Goal: Task Accomplishment & Management: Manage account settings

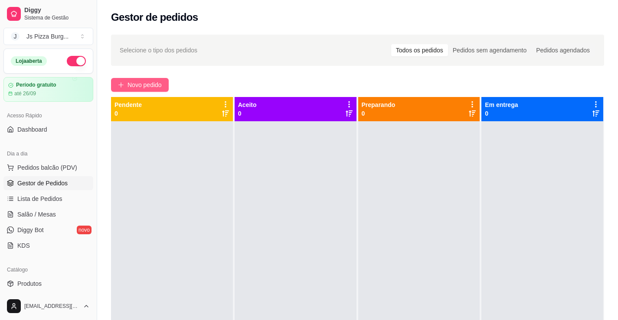
click at [123, 86] on icon "plus" at bounding box center [121, 85] width 6 height 6
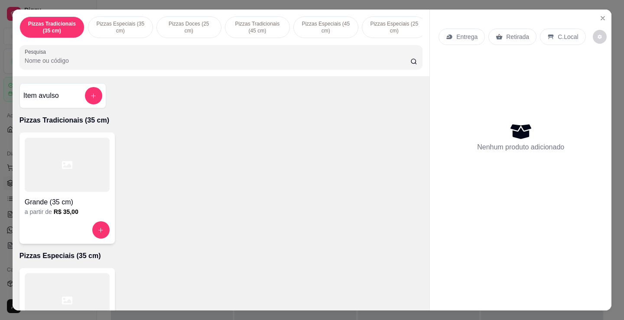
drag, startPoint x: 52, startPoint y: 153, endPoint x: 172, endPoint y: 169, distance: 120.6
click at [183, 171] on div "Grande (35 cm) a partir de R$ 35,00" at bounding box center [221, 188] width 403 height 111
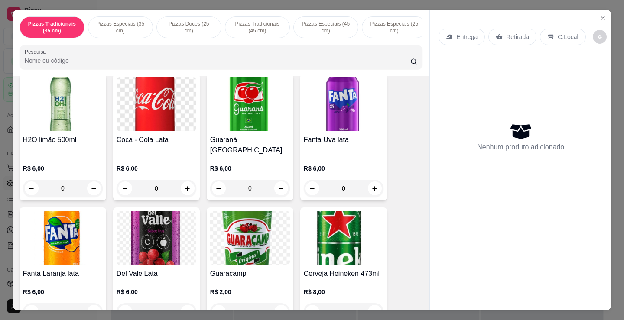
scroll to position [1734, 0]
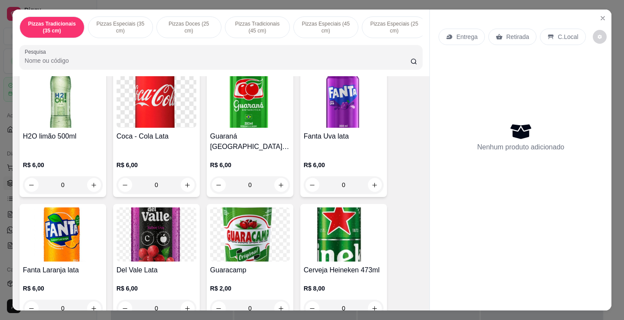
click at [229, 204] on div "Guaracamp R$ 2,00 0" at bounding box center [250, 262] width 87 height 117
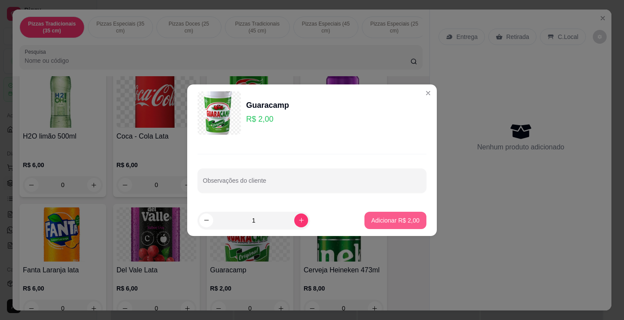
click at [379, 213] on button "Adicionar R$ 2,00" at bounding box center [396, 220] width 62 height 17
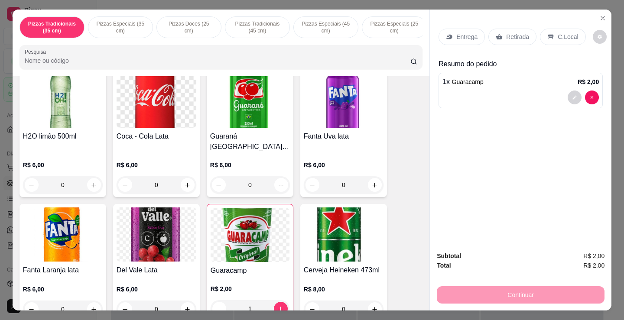
type input "1"
click at [514, 33] on p "Retirada" at bounding box center [517, 37] width 23 height 9
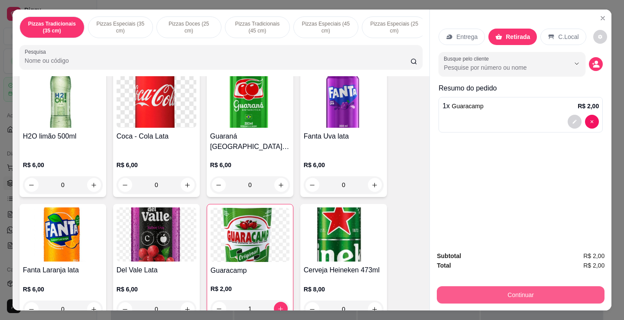
click at [503, 290] on button "Continuar" at bounding box center [521, 295] width 168 height 17
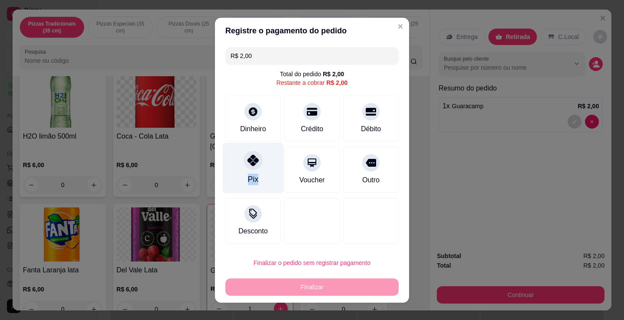
click at [255, 176] on div "Pix" at bounding box center [253, 168] width 61 height 51
type input "R$ 0,00"
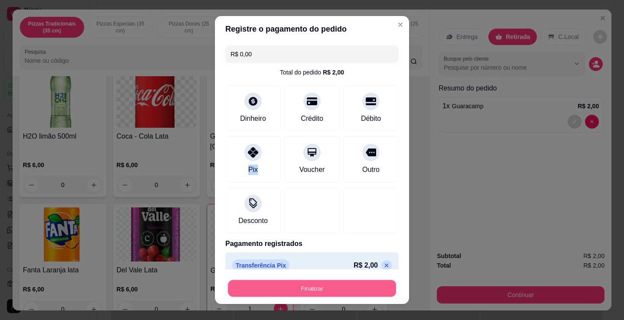
click at [313, 294] on button "Finalizar" at bounding box center [312, 289] width 168 height 17
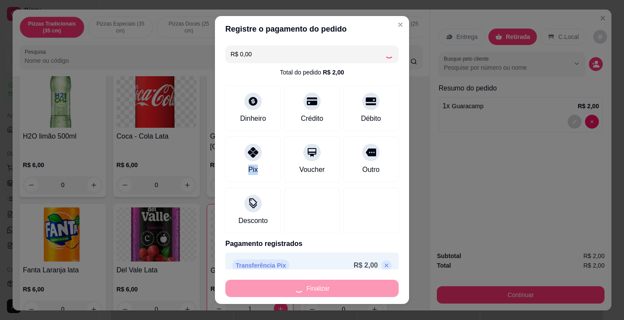
type input "0"
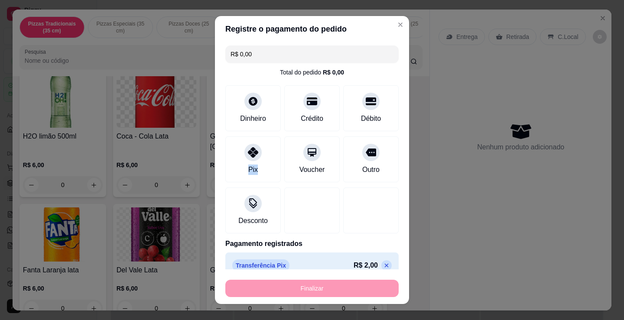
type input "-R$ 2,00"
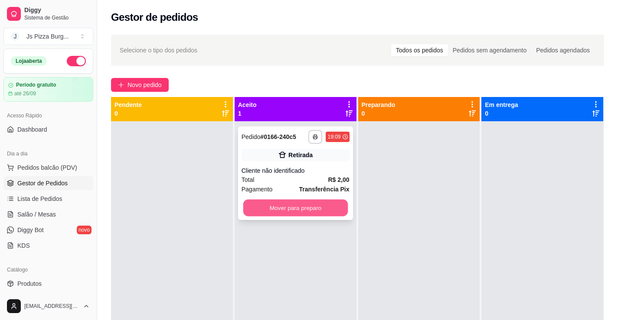
click at [311, 208] on button "Mover para preparo" at bounding box center [295, 208] width 104 height 17
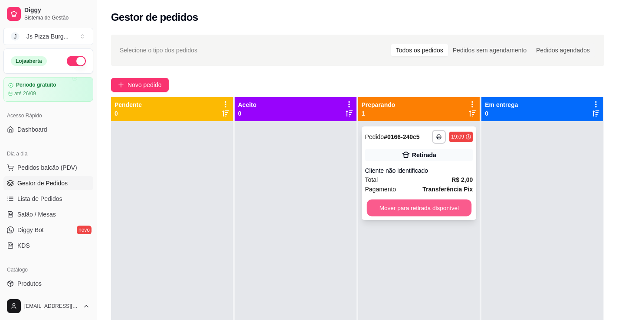
click at [379, 214] on button "Mover para retirada disponível" at bounding box center [418, 208] width 104 height 17
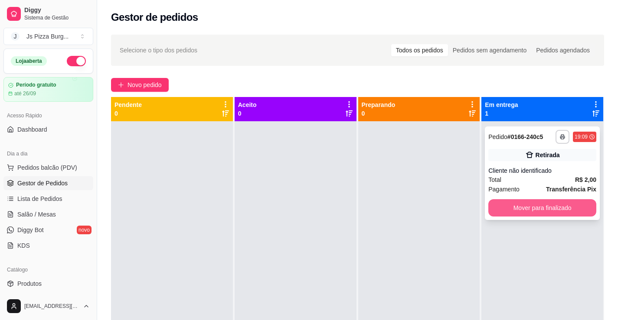
click at [519, 207] on button "Mover para finalizado" at bounding box center [542, 207] width 108 height 17
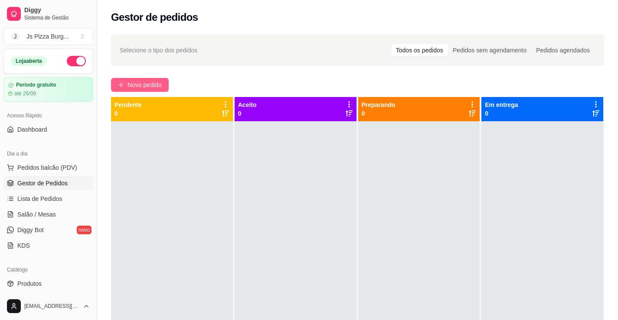
click at [142, 85] on span "Novo pedido" at bounding box center [144, 85] width 34 height 10
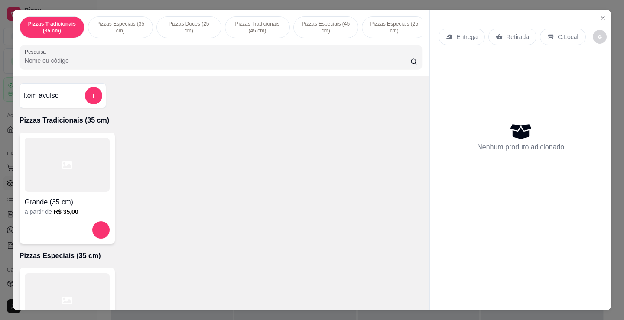
click at [82, 161] on div at bounding box center [67, 165] width 85 height 54
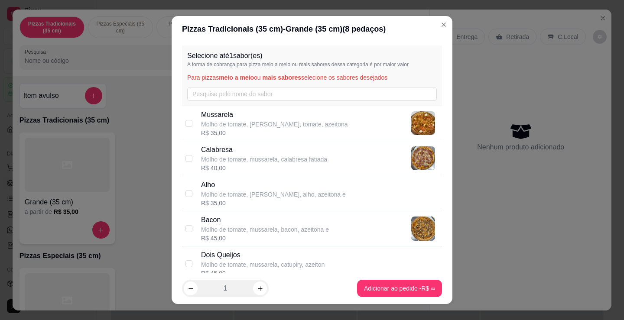
click at [275, 153] on p "Calabresa" at bounding box center [264, 150] width 126 height 10
checkbox input "true"
click at [359, 299] on footer "1 Adicionar ao pedido R$ 40,00" at bounding box center [312, 288] width 281 height 31
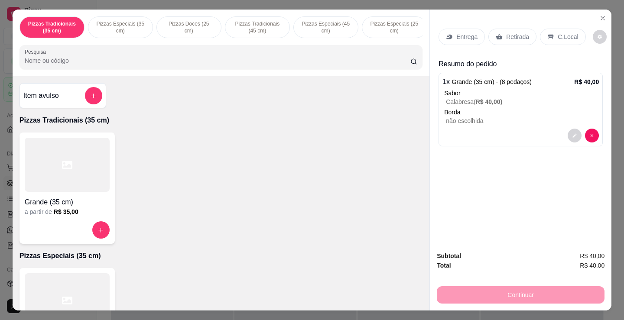
click at [498, 35] on icon at bounding box center [499, 37] width 7 height 6
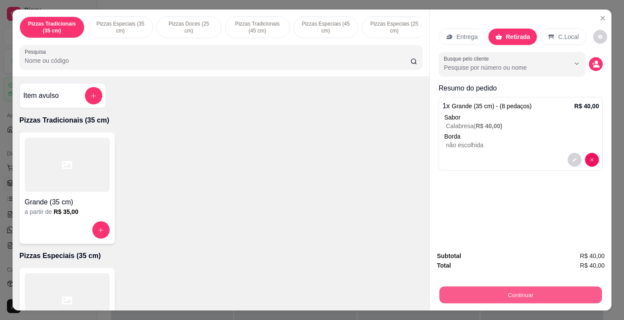
click at [495, 295] on button "Continuar" at bounding box center [521, 295] width 163 height 17
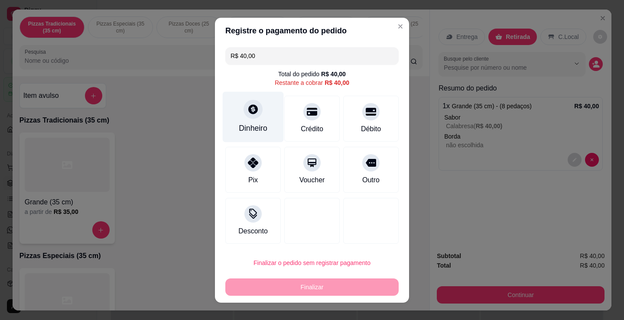
click at [255, 119] on div "Dinheiro" at bounding box center [253, 116] width 61 height 51
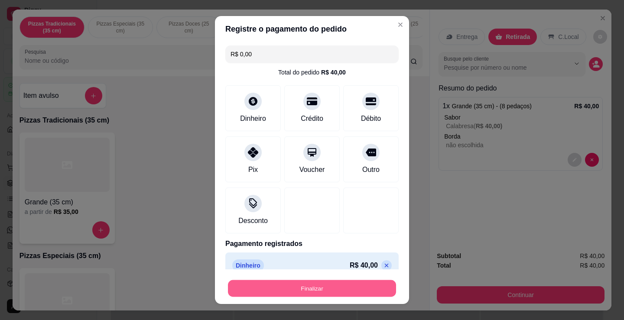
click at [318, 291] on button "Finalizar" at bounding box center [312, 289] width 168 height 17
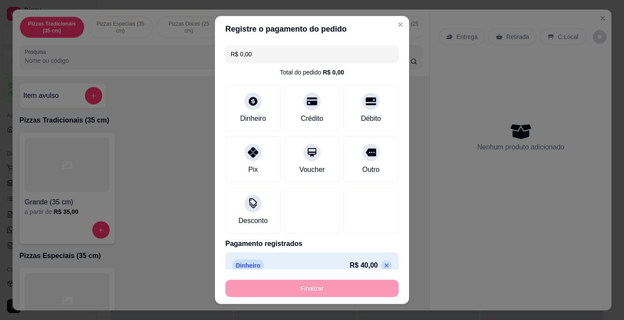
type input "-R$ 40,00"
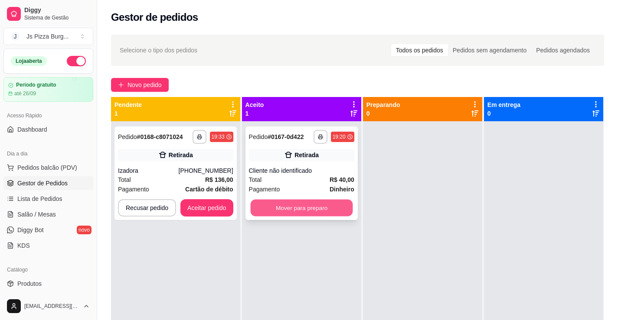
click at [290, 215] on button "Mover para preparo" at bounding box center [301, 208] width 102 height 17
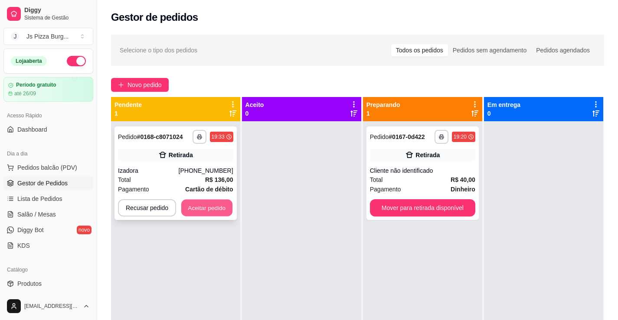
click at [227, 203] on button "Aceitar pedido" at bounding box center [206, 208] width 51 height 17
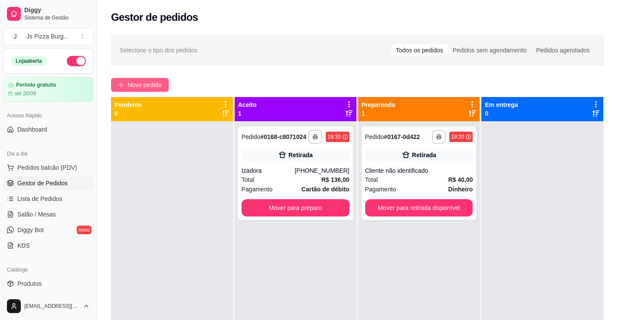
click at [159, 83] on span "Novo pedido" at bounding box center [144, 85] width 34 height 10
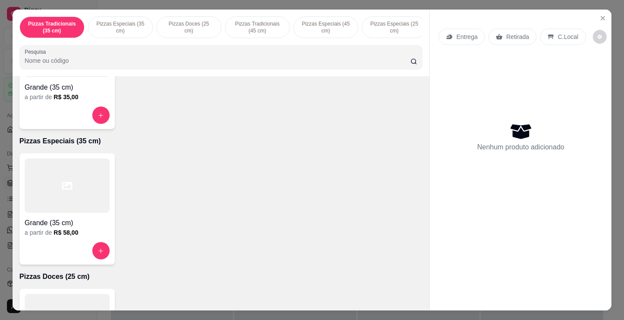
scroll to position [130, 0]
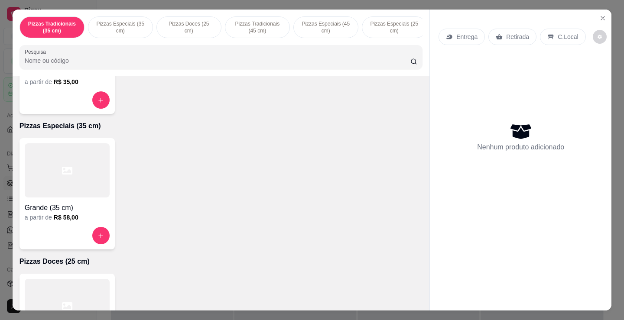
click at [60, 184] on div at bounding box center [67, 171] width 85 height 54
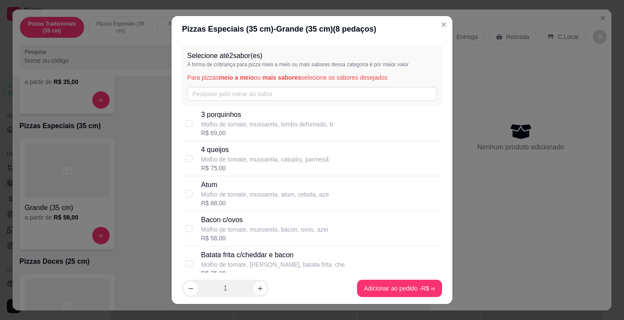
click at [247, 120] on p "Molho de tomate, mussarela, lombo defumado, b" at bounding box center [267, 124] width 132 height 9
checkbox input "true"
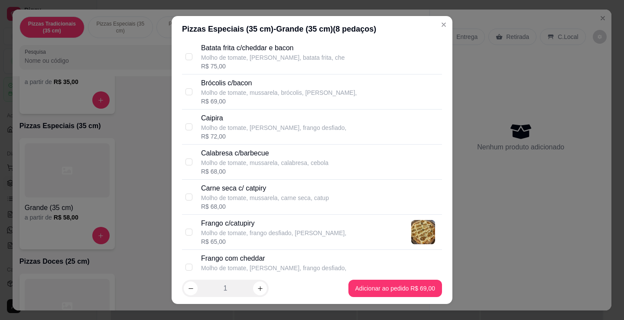
scroll to position [217, 0]
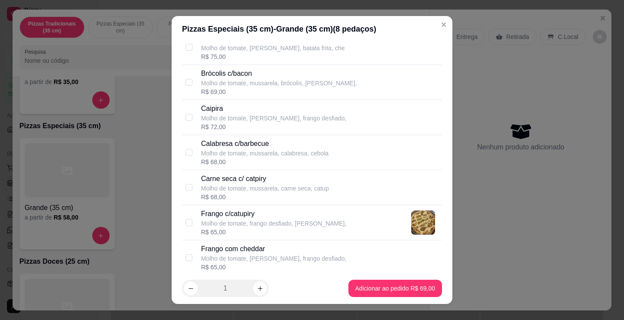
click at [248, 222] on p "Molho de tomate, frango desfiado, [PERSON_NAME]," at bounding box center [273, 223] width 145 height 9
checkbox input "true"
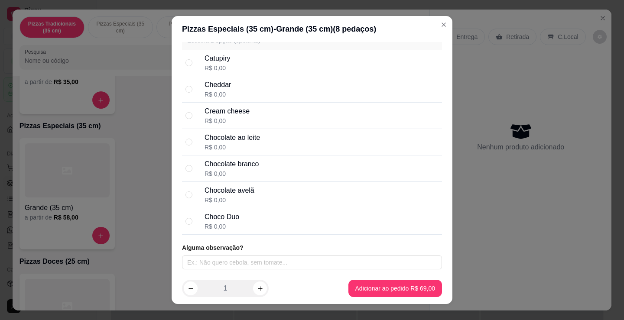
scroll to position [12, 0]
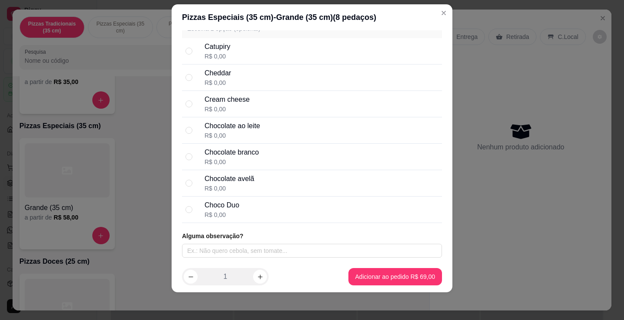
drag, startPoint x: 264, startPoint y: 168, endPoint x: 261, endPoint y: 179, distance: 10.8
click at [263, 173] on div "Selecione a borda da pizza Escolha 1 opção (opcional) Catupiry R$ 0,00 Cheddar …" at bounding box center [312, 115] width 260 height 216
click at [251, 185] on div "Chocolate avelã R$ 0,00" at bounding box center [322, 183] width 234 height 19
radio input "true"
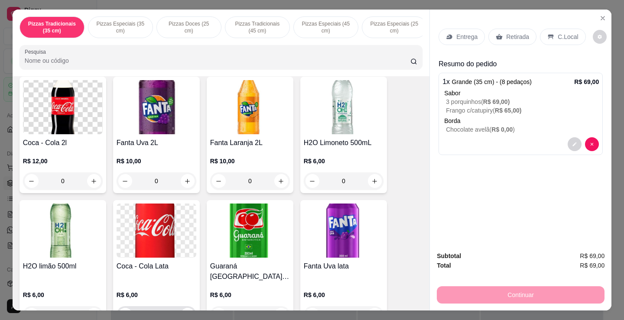
scroll to position [1691, 0]
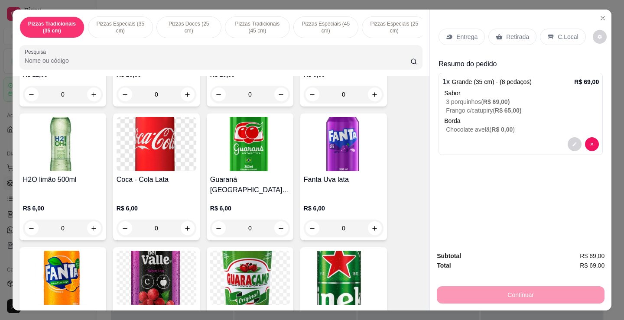
click at [140, 182] on h4 "Coca - Cola Lata" at bounding box center [157, 180] width 80 height 10
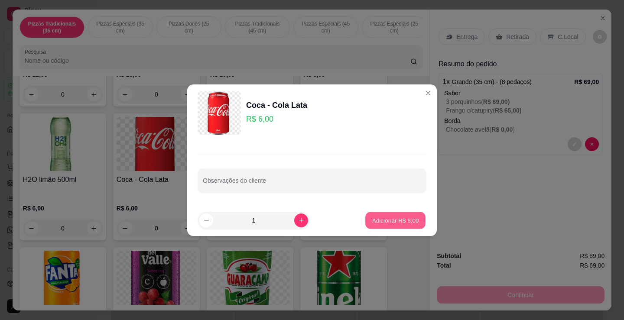
click at [381, 224] on p "Adicionar R$ 6,00" at bounding box center [395, 220] width 47 height 8
type input "1"
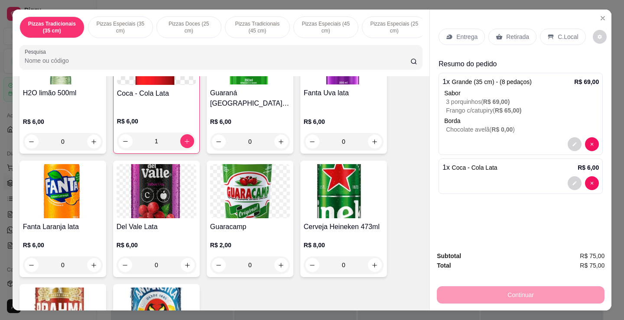
scroll to position [1872, 0]
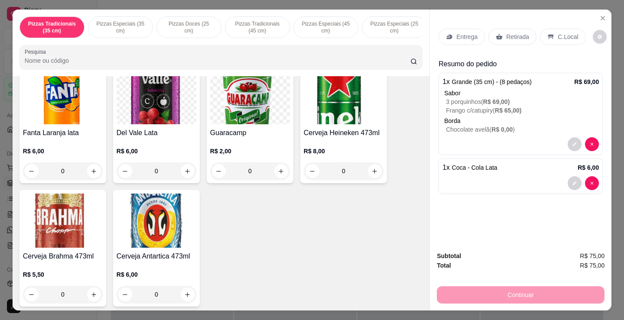
click at [54, 215] on img at bounding box center [63, 221] width 80 height 54
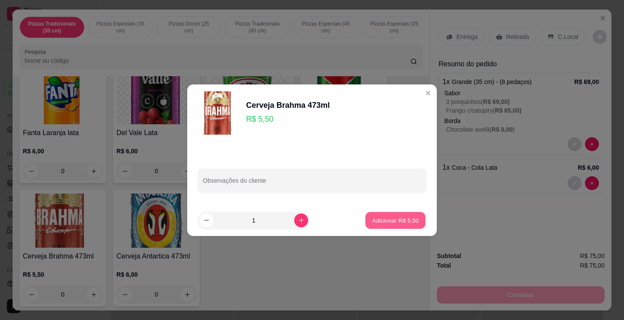
click at [399, 216] on p "Adicionar R$ 5,50" at bounding box center [395, 220] width 47 height 8
type input "1"
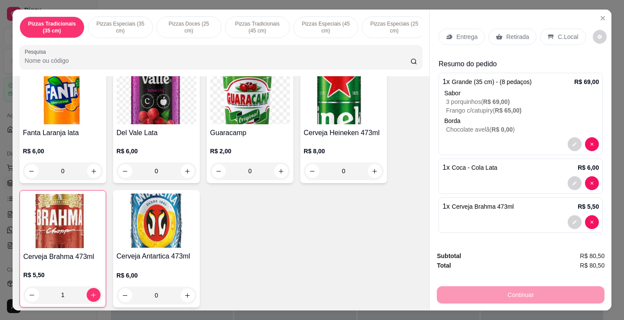
click at [511, 33] on p "Retirada" at bounding box center [517, 37] width 23 height 9
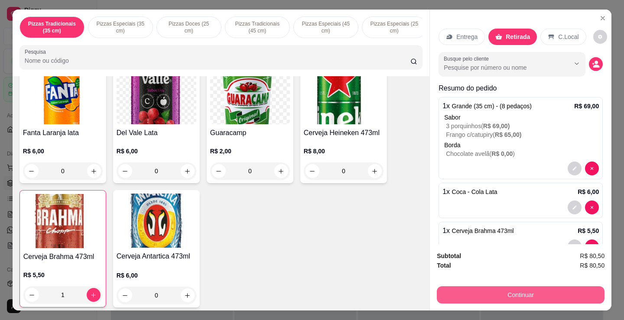
click at [526, 291] on button "Continuar" at bounding box center [521, 295] width 168 height 17
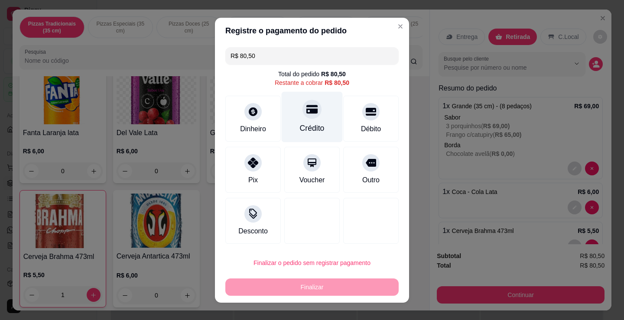
click at [308, 131] on div "Crédito" at bounding box center [312, 128] width 25 height 11
type input "R$ 0,00"
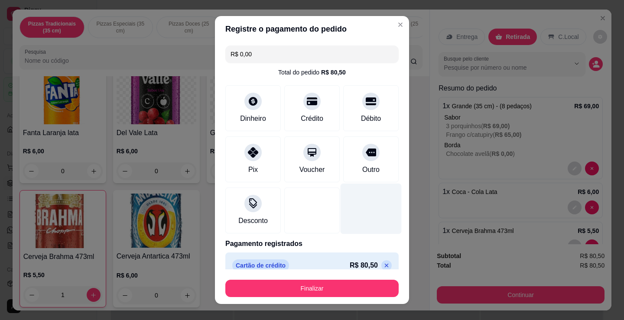
drag, startPoint x: 332, startPoint y: 215, endPoint x: 331, endPoint y: 225, distance: 10.1
click at [341, 215] on div at bounding box center [371, 209] width 61 height 51
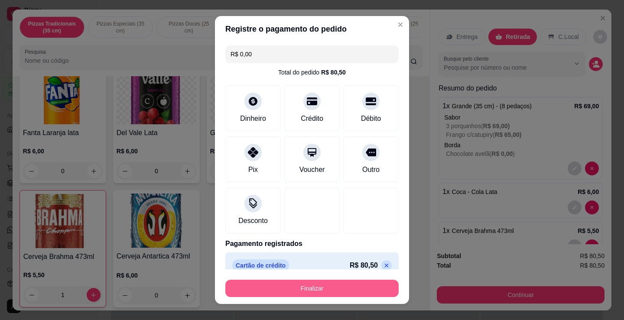
click at [312, 283] on button "Finalizar" at bounding box center [311, 288] width 173 height 17
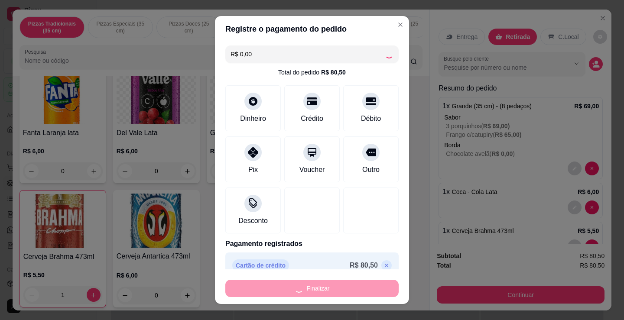
type input "0"
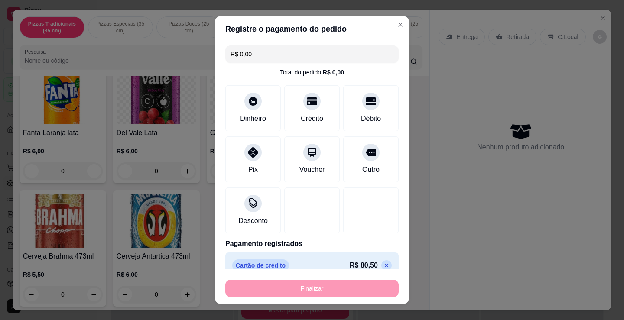
type input "-R$ 80,50"
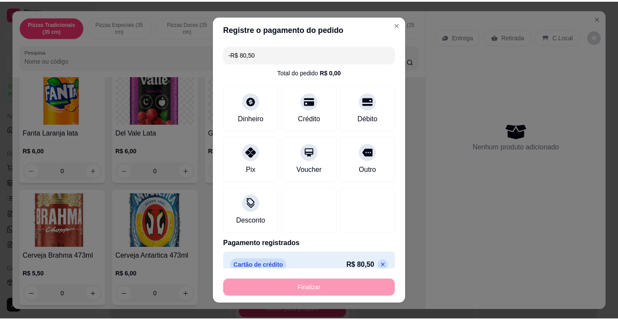
scroll to position [1871, 0]
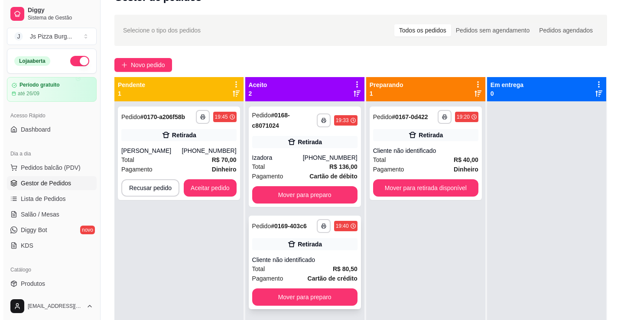
scroll to position [35, 0]
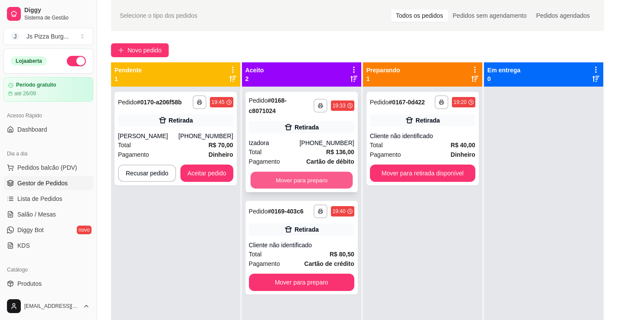
click at [287, 182] on button "Mover para preparo" at bounding box center [301, 180] width 102 height 17
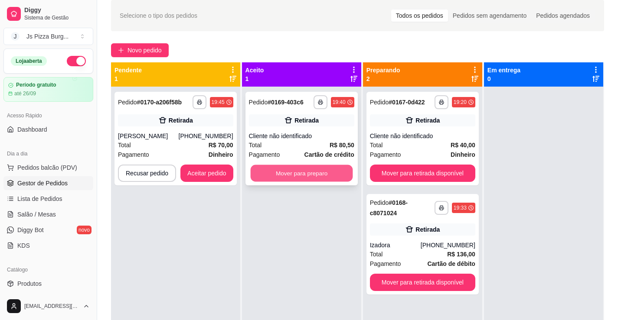
click at [294, 176] on button "Mover para preparo" at bounding box center [301, 173] width 102 height 17
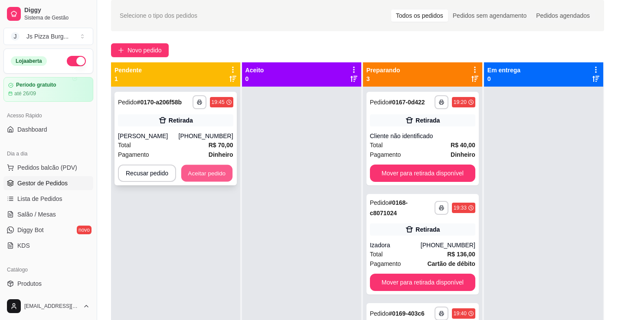
click at [208, 167] on button "Aceitar pedido" at bounding box center [206, 173] width 51 height 17
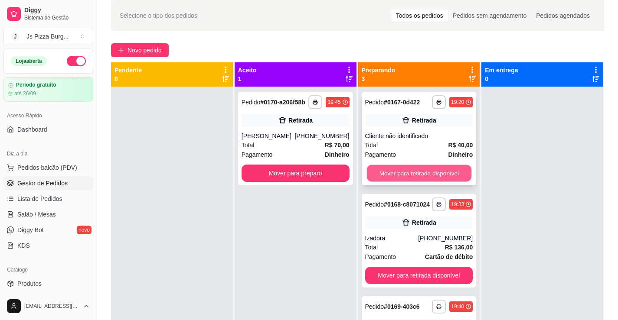
click at [428, 170] on button "Mover para retirada disponível" at bounding box center [418, 173] width 104 height 17
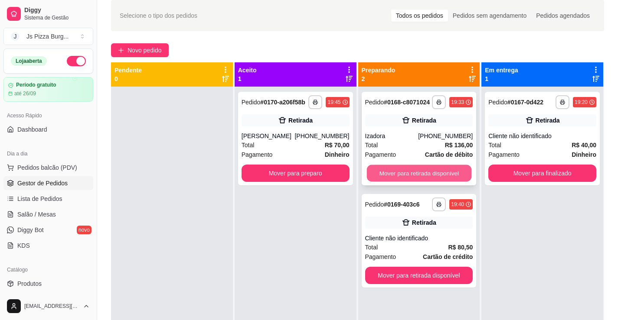
click at [429, 168] on button "Mover para retirada disponível" at bounding box center [418, 173] width 104 height 17
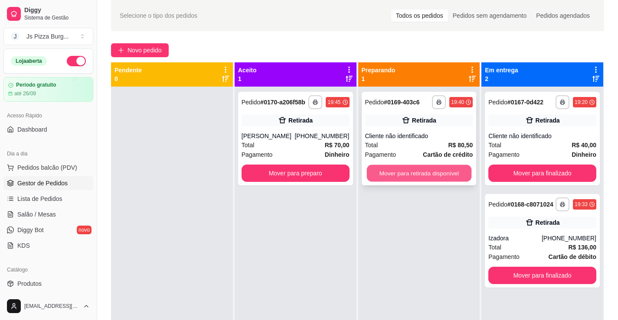
click at [424, 170] on button "Mover para retirada disponível" at bounding box center [418, 173] width 104 height 17
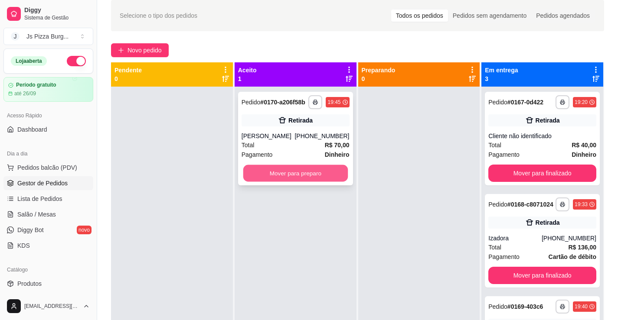
click at [300, 172] on button "Mover para preparo" at bounding box center [295, 173] width 104 height 17
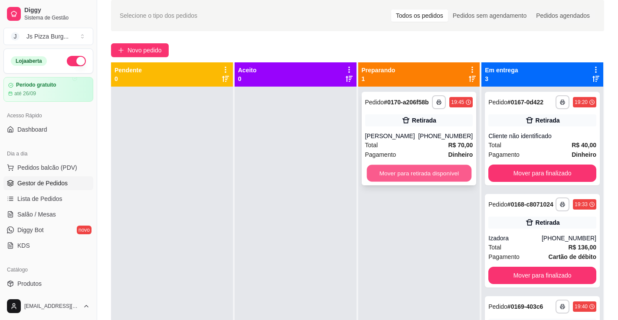
click at [407, 181] on button "Mover para retirada disponível" at bounding box center [418, 173] width 104 height 17
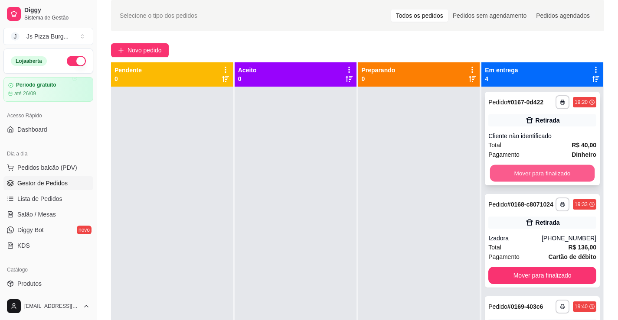
click at [520, 168] on button "Mover para finalizado" at bounding box center [542, 173] width 104 height 17
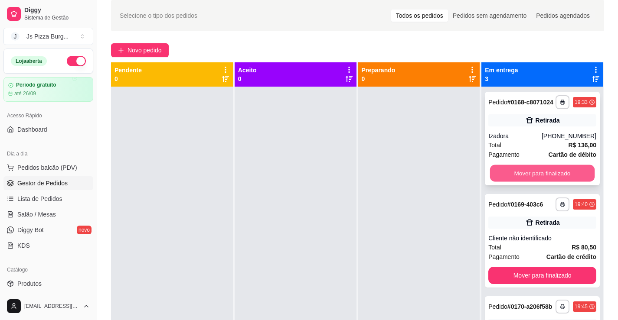
click at [522, 173] on button "Mover para finalizado" at bounding box center [542, 173] width 104 height 17
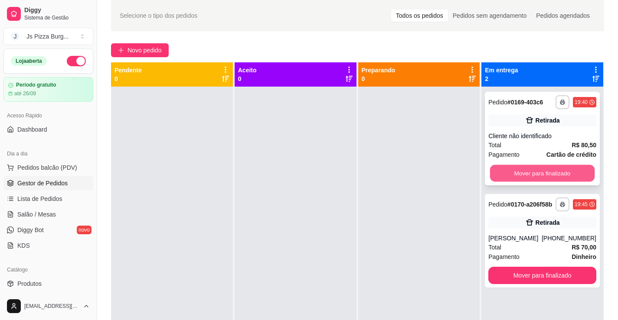
click at [522, 176] on button "Mover para finalizado" at bounding box center [542, 173] width 104 height 17
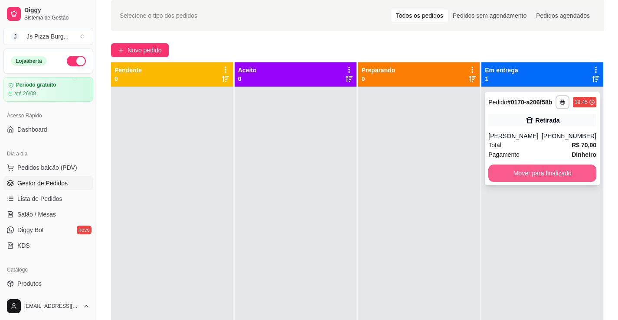
click at [527, 175] on button "Mover para finalizado" at bounding box center [542, 173] width 108 height 17
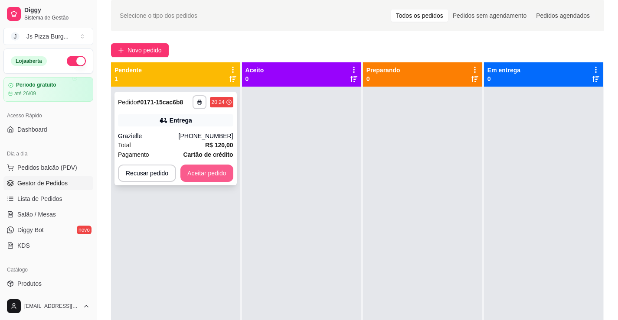
click at [200, 176] on button "Aceitar pedido" at bounding box center [206, 173] width 53 height 17
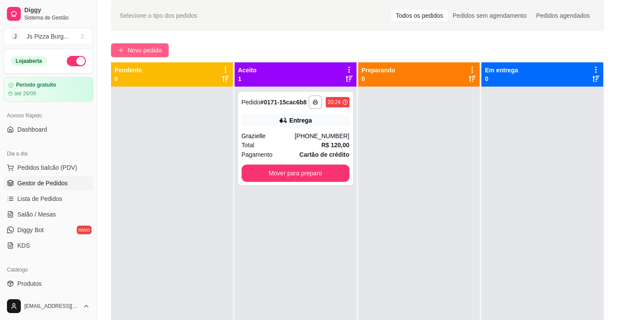
click at [154, 52] on span "Novo pedido" at bounding box center [144, 51] width 34 height 10
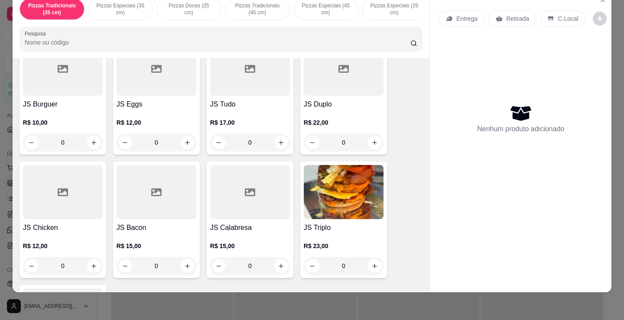
scroll to position [564, 0]
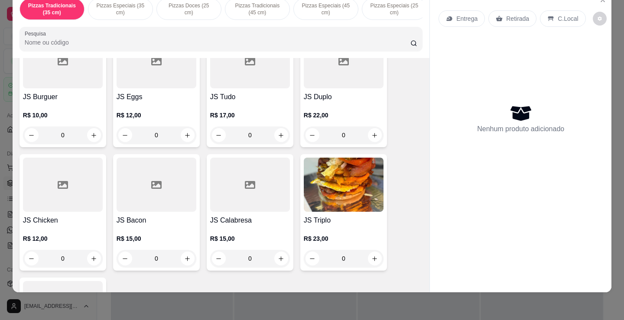
click at [227, 217] on h4 "JS Calabresa" at bounding box center [250, 221] width 80 height 10
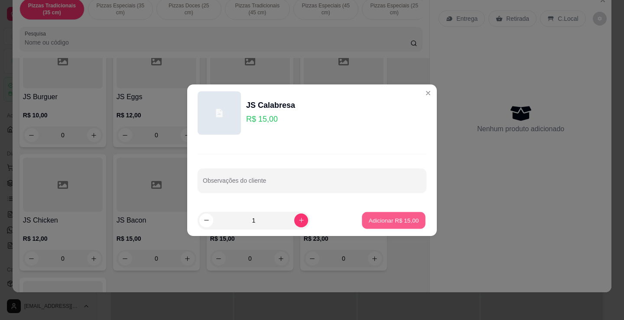
click at [395, 224] on p "Adicionar R$ 15,00" at bounding box center [394, 220] width 50 height 8
type input "1"
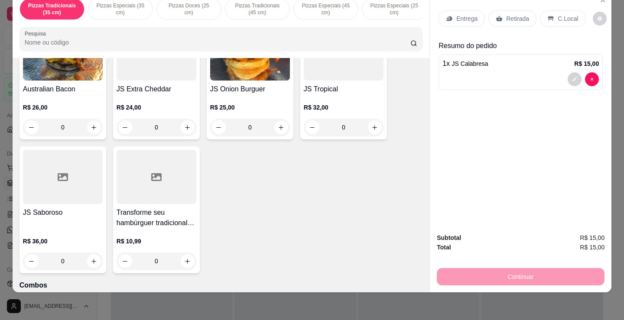
scroll to position [1127, 0]
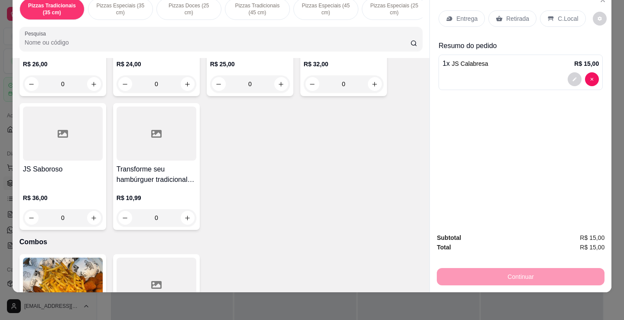
click at [167, 188] on div "R$ 10,99 0" at bounding box center [157, 206] width 80 height 42
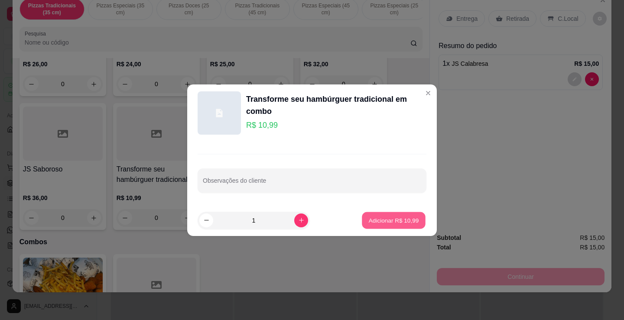
click at [391, 219] on p "Adicionar R$ 10,99" at bounding box center [394, 220] width 50 height 8
type input "1"
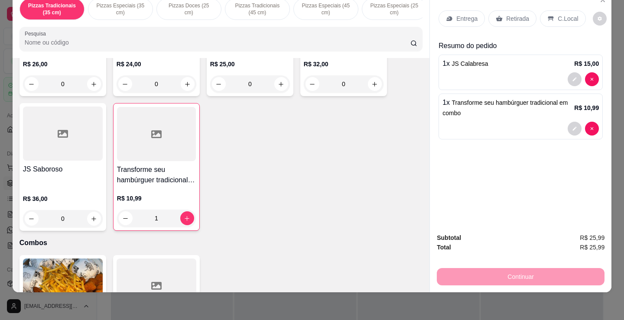
click at [510, 15] on p "Retirada" at bounding box center [517, 18] width 23 height 9
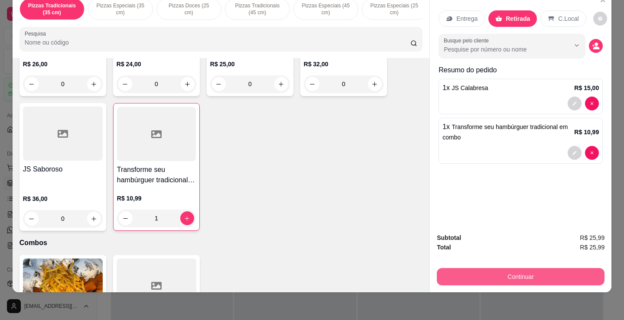
click at [532, 269] on button "Continuar" at bounding box center [521, 276] width 168 height 17
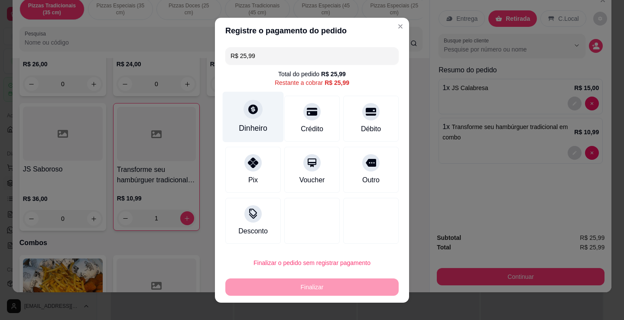
click at [260, 125] on div "Dinheiro" at bounding box center [253, 128] width 29 height 11
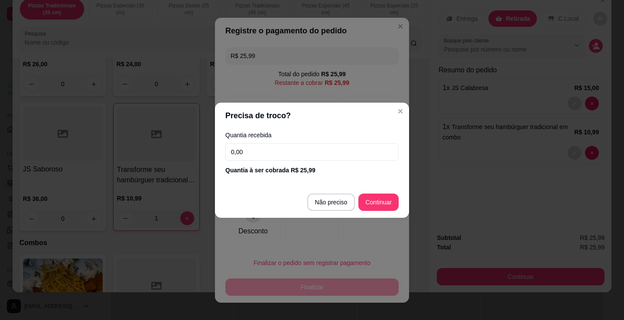
click at [330, 211] on footer "Não preciso Continuar" at bounding box center [312, 202] width 194 height 31
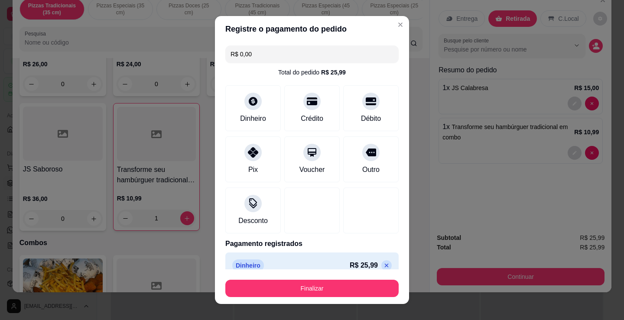
type input "R$ 0,00"
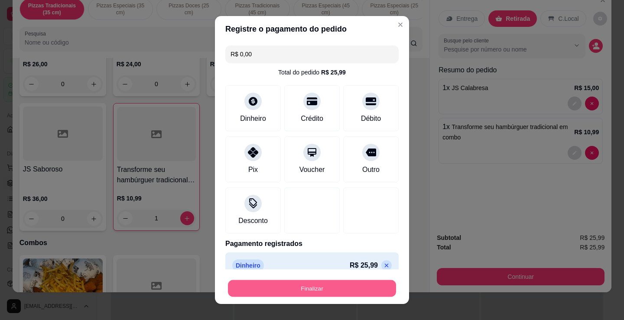
click at [314, 296] on button "Finalizar" at bounding box center [312, 289] width 168 height 17
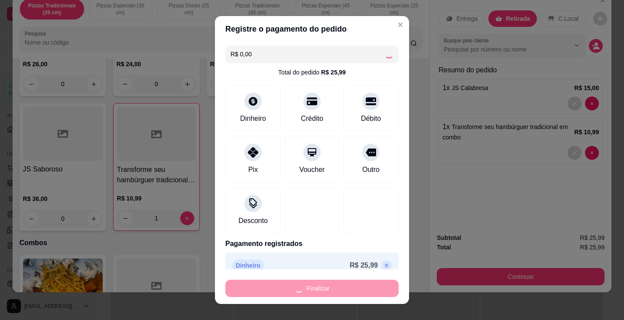
type input "0"
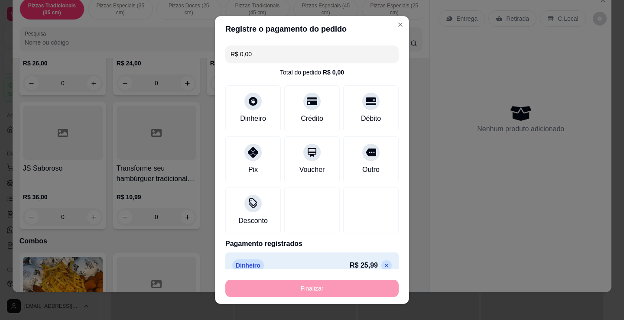
type input "-R$ 25,99"
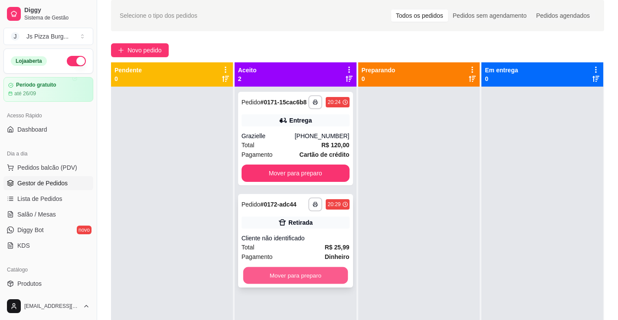
click at [283, 279] on button "Mover para preparo" at bounding box center [295, 276] width 104 height 17
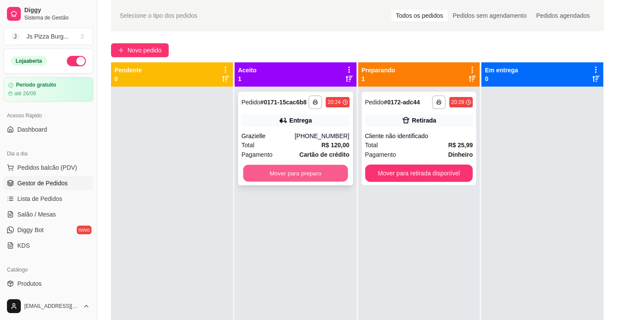
click at [333, 178] on button "Mover para preparo" at bounding box center [295, 173] width 104 height 17
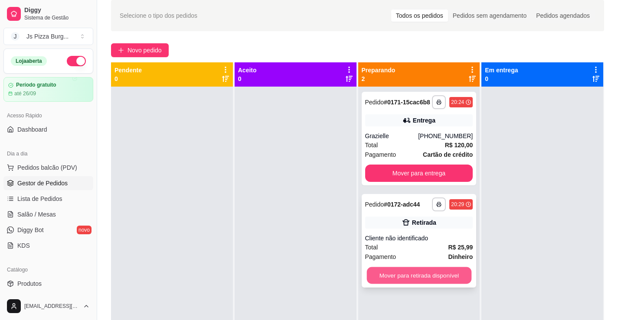
click at [400, 269] on button "Mover para retirada disponível" at bounding box center [418, 276] width 104 height 17
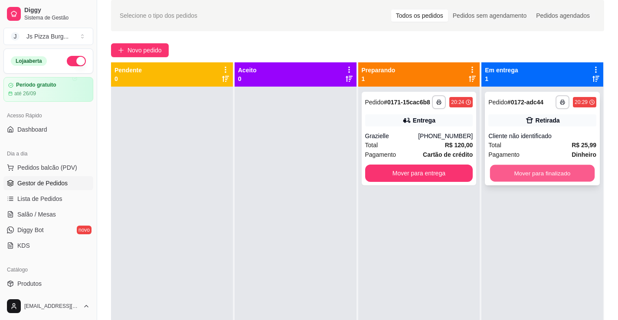
click at [531, 174] on button "Mover para finalizado" at bounding box center [542, 173] width 104 height 17
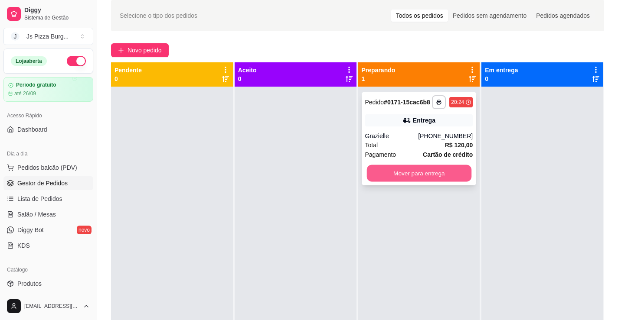
click at [415, 175] on button "Mover para entrega" at bounding box center [418, 173] width 104 height 17
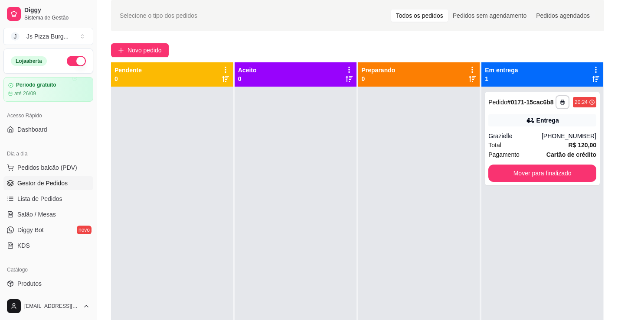
drag, startPoint x: 359, startPoint y: 167, endPoint x: 265, endPoint y: 173, distance: 93.4
click at [265, 173] on div at bounding box center [296, 247] width 122 height 320
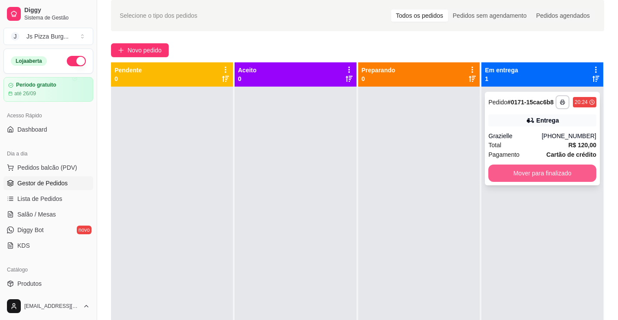
click at [488, 173] on button "Mover para finalizado" at bounding box center [542, 173] width 108 height 17
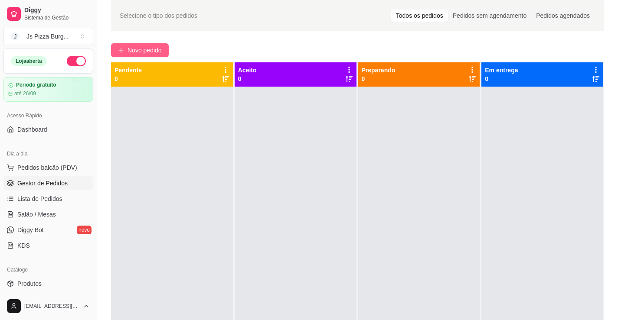
click at [121, 51] on icon "plus" at bounding box center [121, 50] width 6 height 6
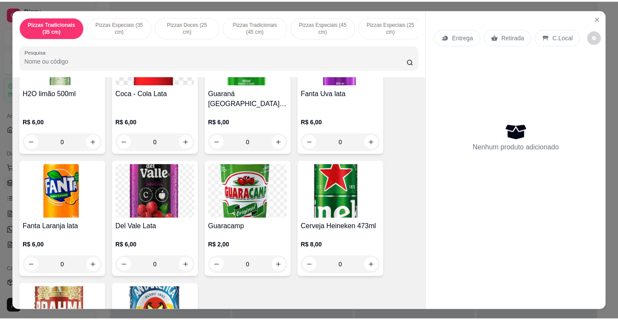
scroll to position [1871, 0]
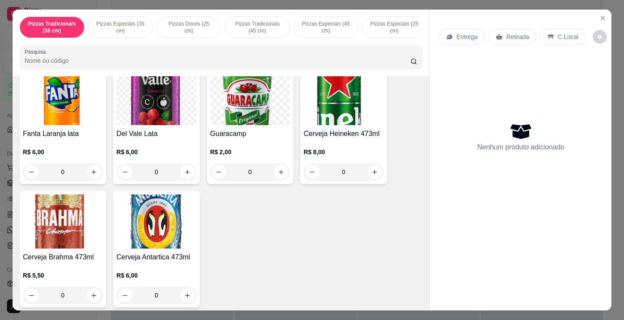
click at [157, 229] on img at bounding box center [157, 222] width 80 height 54
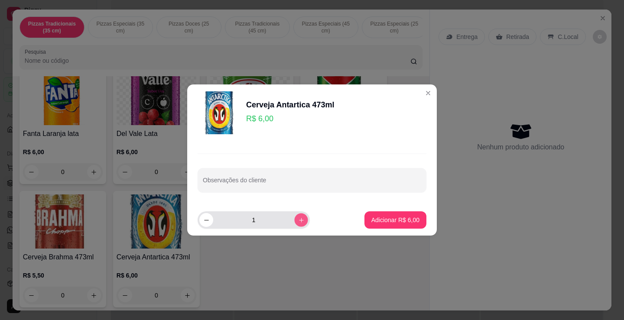
click at [298, 219] on icon "increase-product-quantity" at bounding box center [301, 220] width 7 height 7
type input "2"
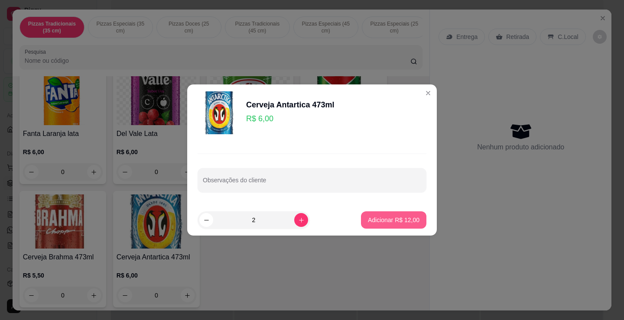
click at [383, 221] on p "Adicionar R$ 12,00" at bounding box center [394, 220] width 52 height 9
type input "2"
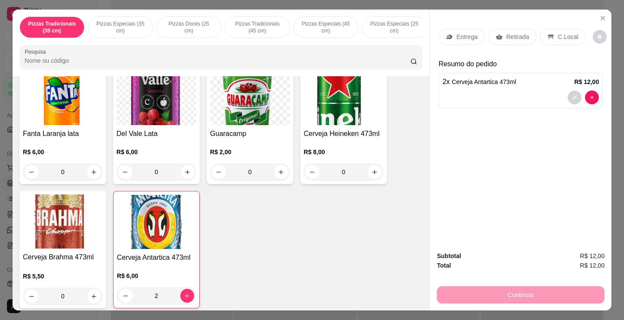
click at [522, 33] on p "Retirada" at bounding box center [517, 37] width 23 height 9
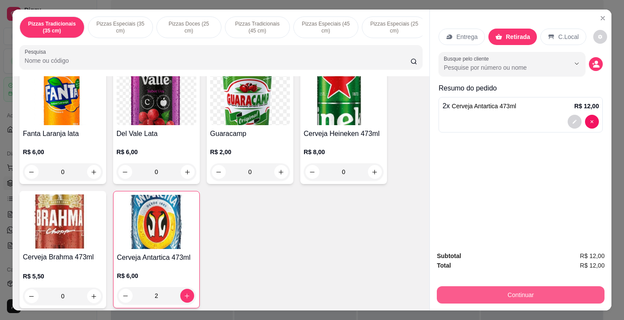
click at [460, 292] on button "Continuar" at bounding box center [521, 295] width 168 height 17
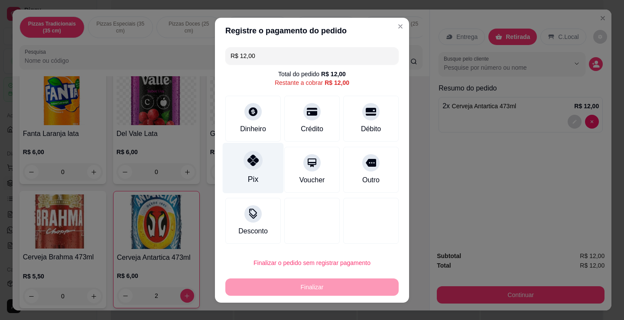
click at [251, 165] on icon at bounding box center [253, 160] width 11 height 11
type input "R$ 0,00"
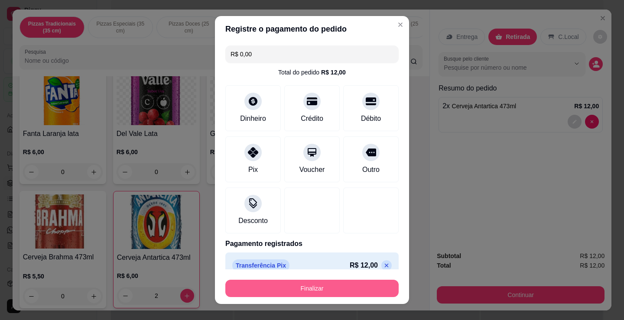
click at [342, 286] on button "Finalizar" at bounding box center [311, 288] width 173 height 17
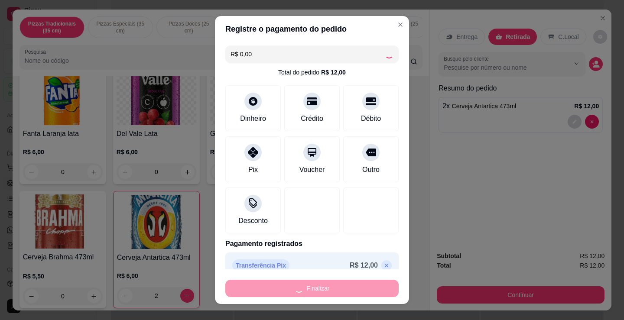
type input "0"
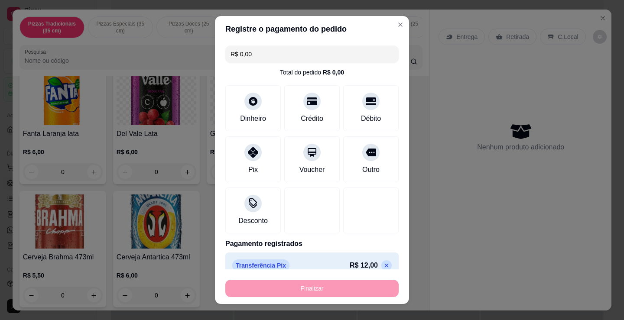
type input "-R$ 12,00"
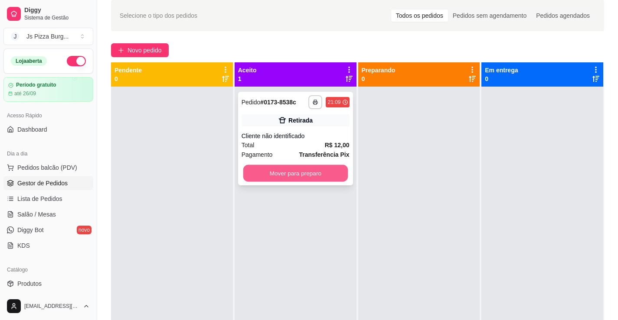
click at [312, 173] on button "Mover para preparo" at bounding box center [295, 173] width 104 height 17
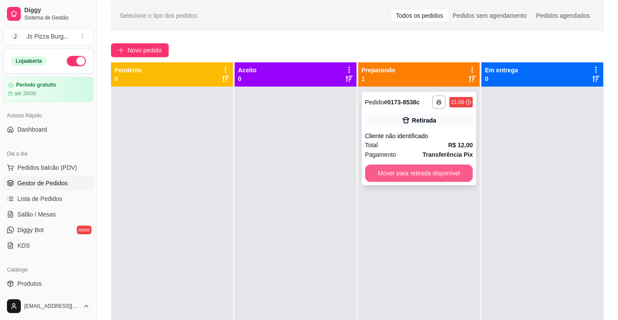
click at [380, 176] on button "Mover para retirada disponível" at bounding box center [419, 173] width 108 height 17
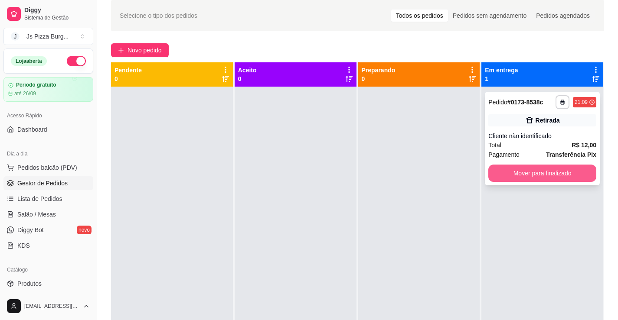
click at [488, 173] on button "Mover para finalizado" at bounding box center [542, 173] width 108 height 17
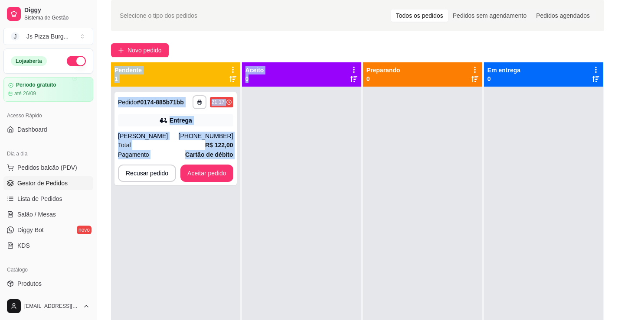
drag, startPoint x: 432, startPoint y: 49, endPoint x: 363, endPoint y: 140, distance: 113.9
click at [357, 146] on div "**********" at bounding box center [357, 194] width 521 height 398
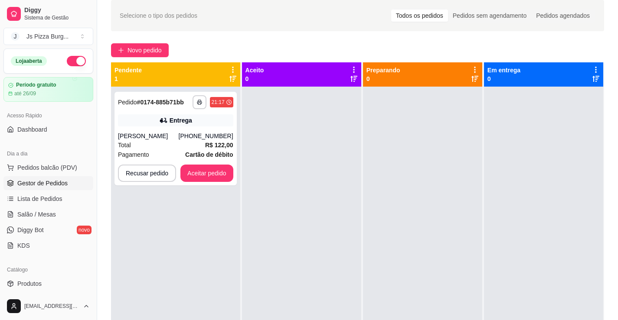
drag, startPoint x: 363, startPoint y: 140, endPoint x: 367, endPoint y: 136, distance: 6.1
click at [367, 136] on div at bounding box center [422, 247] width 119 height 320
click at [232, 170] on div "Recusar pedido Aceitar pedido" at bounding box center [175, 173] width 115 height 17
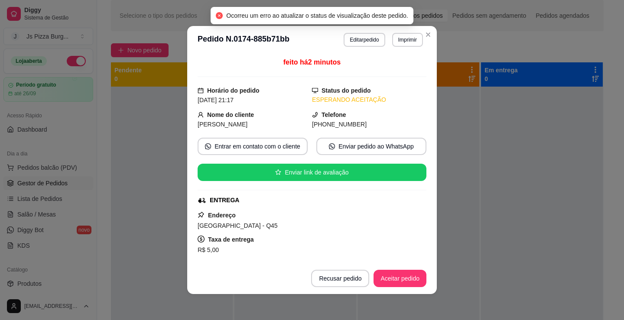
drag, startPoint x: 393, startPoint y: 288, endPoint x: 390, endPoint y: 281, distance: 8.2
click at [392, 286] on footer "Recusar pedido Aceitar pedido" at bounding box center [312, 278] width 250 height 31
click at [389, 279] on button "Aceitar pedido" at bounding box center [400, 279] width 51 height 17
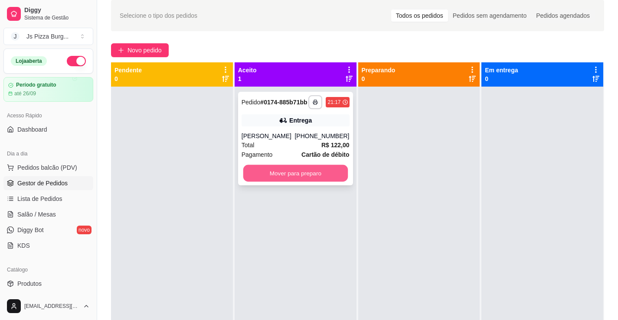
click at [322, 176] on button "Mover para preparo" at bounding box center [295, 173] width 104 height 17
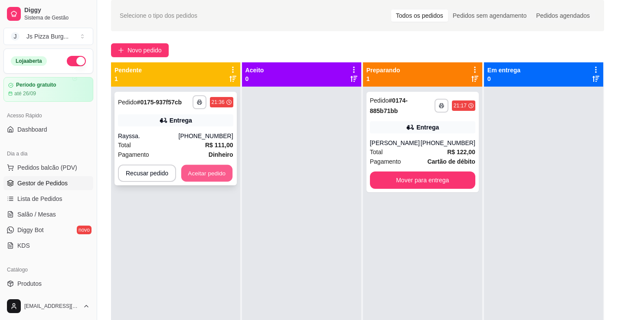
click at [201, 173] on button "Aceitar pedido" at bounding box center [206, 173] width 51 height 17
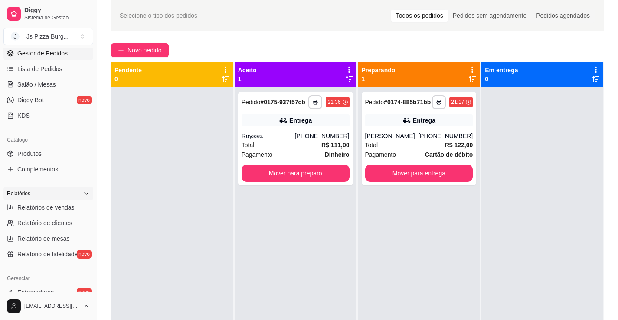
scroll to position [217, 0]
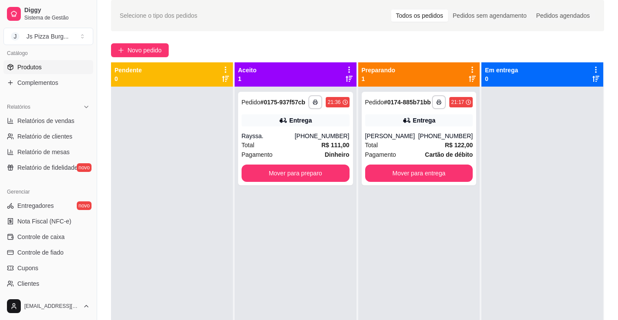
click at [23, 67] on span "Produtos" at bounding box center [29, 67] width 24 height 9
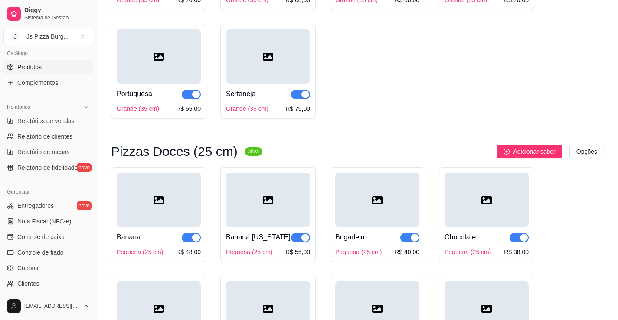
scroll to position [997, 0]
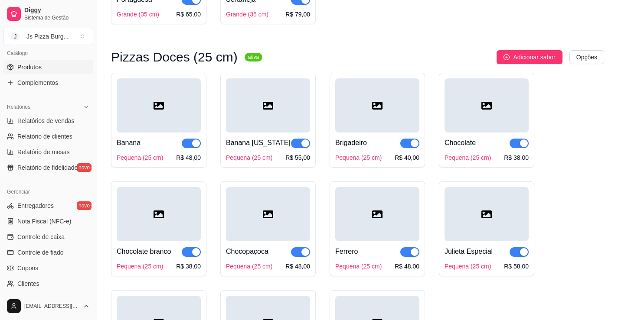
click at [183, 148] on span "button" at bounding box center [191, 144] width 19 height 10
click at [293, 148] on span "button" at bounding box center [300, 144] width 19 height 10
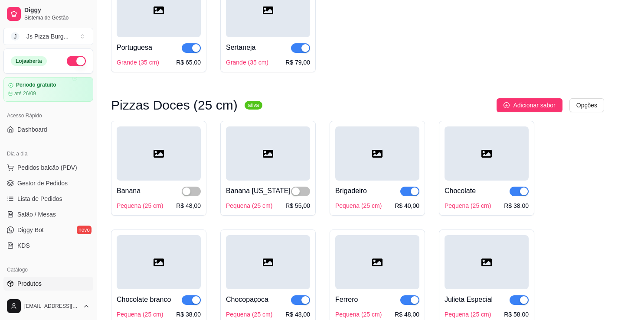
scroll to position [911, 0]
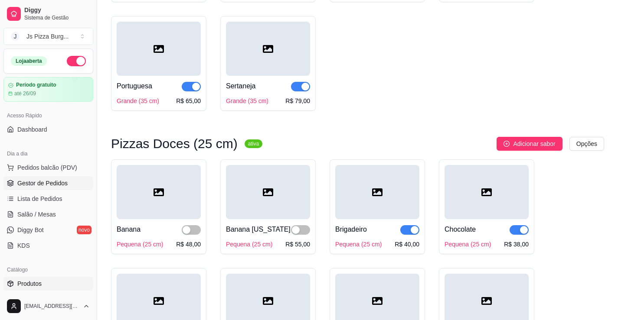
click at [52, 183] on span "Gestor de Pedidos" at bounding box center [42, 183] width 50 height 9
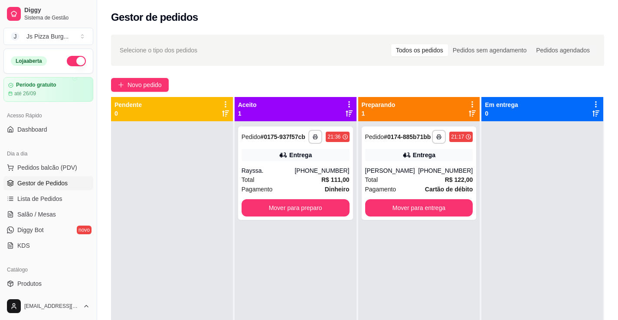
click at [52, 183] on span "Gestor de Pedidos" at bounding box center [42, 183] width 50 height 9
click at [325, 203] on button "Mover para preparo" at bounding box center [295, 208] width 104 height 17
